Goal: Navigation & Orientation: Find specific page/section

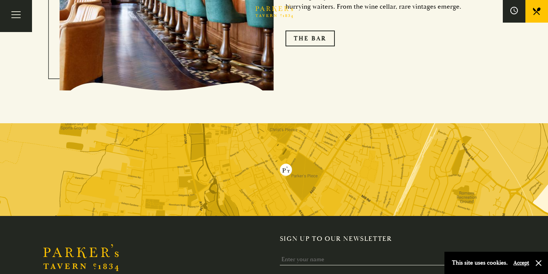
scroll to position [1126, 0]
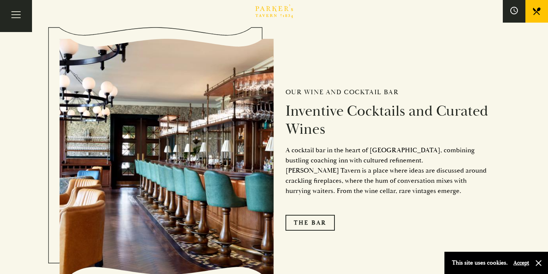
click at [301, 144] on div "Our Wine and Cocktail Bar Inventive Cocktails and Curated Wines A cocktail bar …" at bounding box center [381, 156] width 215 height 223
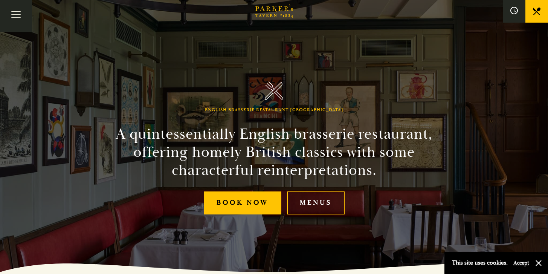
scroll to position [0, 0]
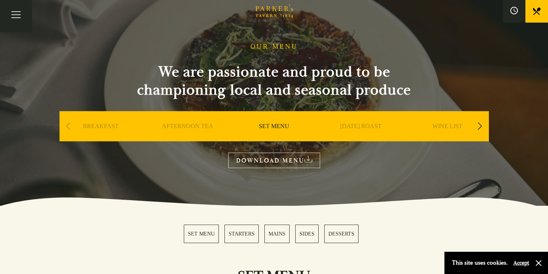
scroll to position [30, 0]
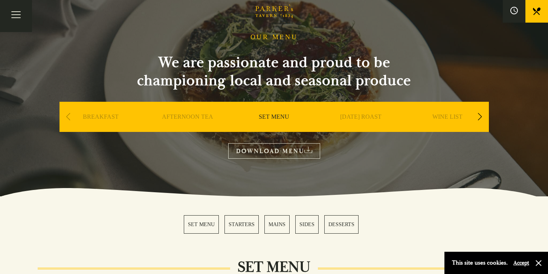
click at [204, 224] on link "SET MENU" at bounding box center [201, 224] width 35 height 18
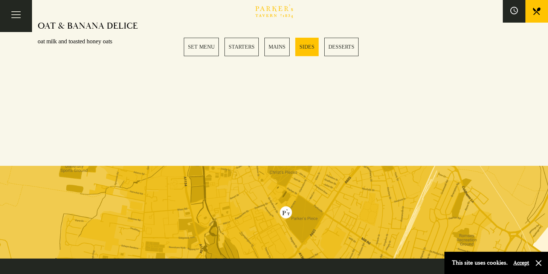
scroll to position [714, 0]
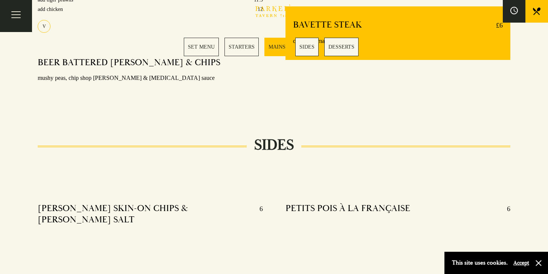
click at [206, 51] on link "SET MENU" at bounding box center [201, 47] width 35 height 18
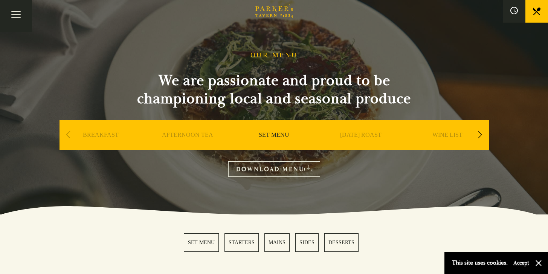
scroll to position [0, 0]
